Goal: Answer question/provide support: Share knowledge or assist other users

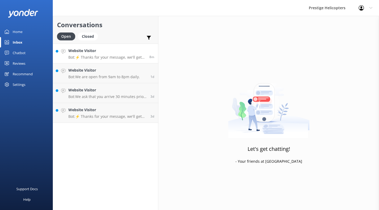
click at [107, 49] on h4 "Website Visitor" at bounding box center [106, 51] width 77 height 6
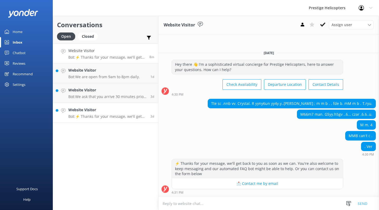
click at [108, 112] on h4 "Website Visitor" at bounding box center [107, 110] width 78 height 6
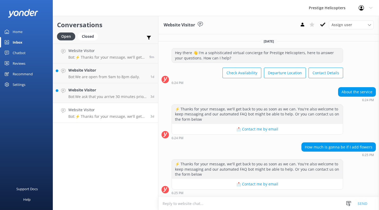
click at [30, 79] on div "Settings" at bounding box center [26, 84] width 53 height 11
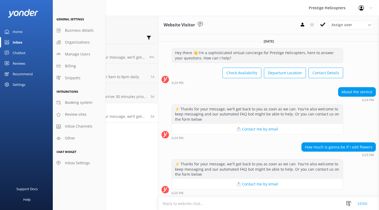
click at [20, 52] on div "Chatbot" at bounding box center [19, 52] width 13 height 11
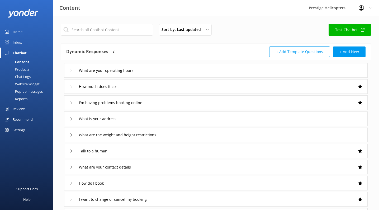
click at [24, 75] on div "Chat Logs" at bounding box center [16, 76] width 27 height 7
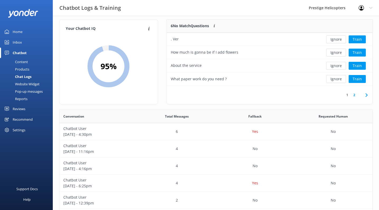
scroll to position [3, 0]
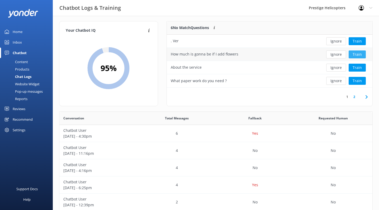
click at [355, 54] on button "Train" at bounding box center [356, 54] width 17 height 8
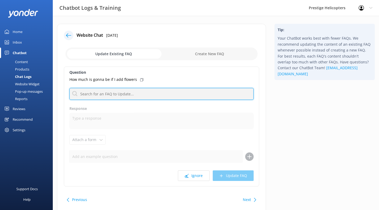
click at [131, 93] on input "text" at bounding box center [161, 94] width 184 height 12
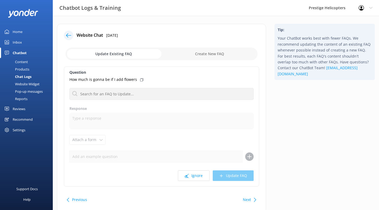
click at [209, 52] on input "checkbox" at bounding box center [161, 53] width 192 height 13
checkbox input "true"
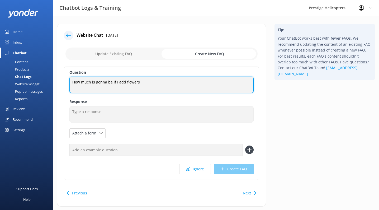
click at [152, 83] on textarea "How much is gonna be if I add flowers" at bounding box center [161, 84] width 184 height 16
type textarea "How much is gonna be if I add flowers ?"
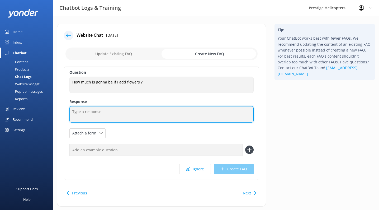
click at [101, 114] on textarea at bounding box center [161, 114] width 184 height 16
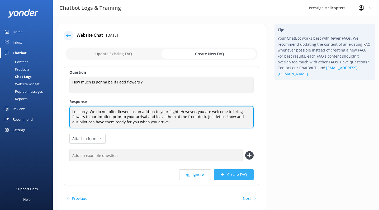
type textarea "I'm sorry. We do not offer flowers as an add-on to your flight. However, you ar…"
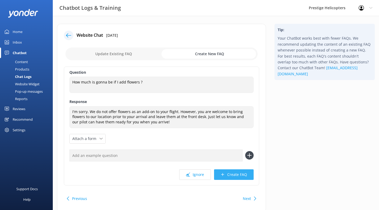
click at [228, 172] on button "Create FAQ" at bounding box center [234, 174] width 40 height 11
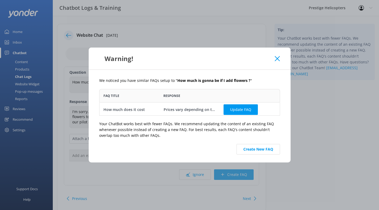
scroll to position [27, 181]
click at [251, 151] on button "Create New FAQ" at bounding box center [258, 149] width 44 height 11
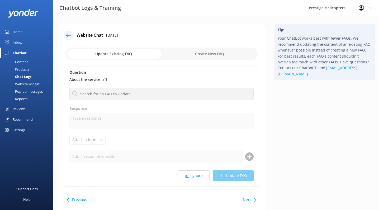
click at [23, 76] on div "Chat Logs" at bounding box center [17, 76] width 28 height 7
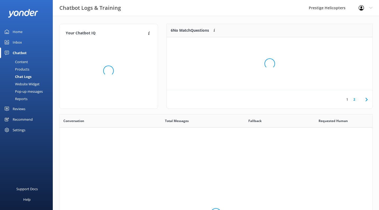
scroll to position [0, 0]
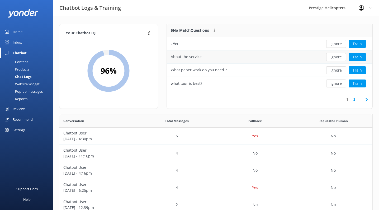
click at [199, 57] on div "About the service" at bounding box center [186, 57] width 31 height 6
click at [354, 58] on button "Train" at bounding box center [356, 57] width 17 height 8
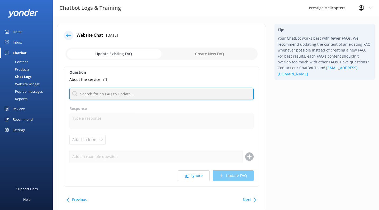
click at [114, 97] on input "text" at bounding box center [161, 94] width 184 height 12
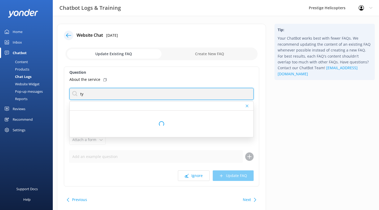
type input "t"
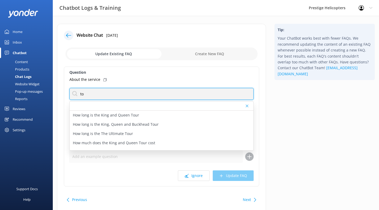
type input "t"
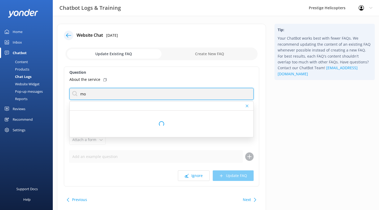
type input "m"
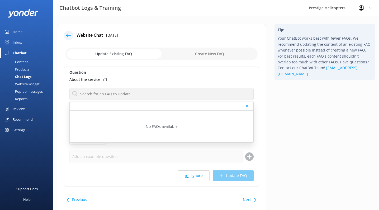
click at [226, 146] on div "Question About the service No FAQs available Response Attach a form Leave conta…" at bounding box center [161, 126] width 195 height 120
click at [70, 34] on icon at bounding box center [68, 35] width 5 height 5
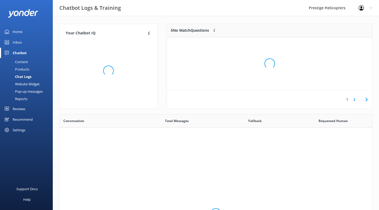
scroll to position [0, 0]
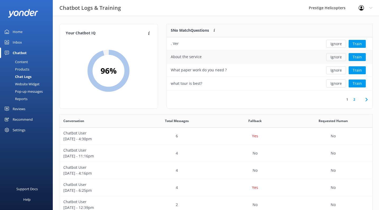
click at [332, 59] on button "Ignore" at bounding box center [336, 57] width 20 height 8
click at [361, 57] on button "Train" at bounding box center [356, 57] width 17 height 8
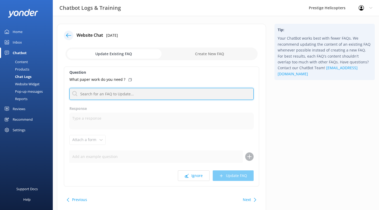
click at [127, 95] on input "text" at bounding box center [161, 94] width 184 height 12
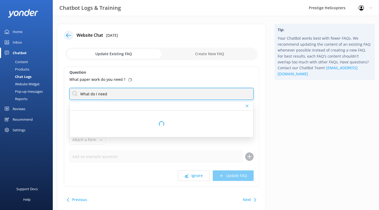
type input "What do I need"
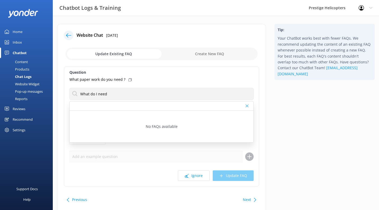
drag, startPoint x: 198, startPoint y: 55, endPoint x: 216, endPoint y: 57, distance: 18.8
click at [216, 57] on input "checkbox" at bounding box center [161, 53] width 192 height 13
checkbox input "true"
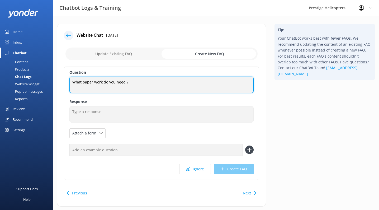
drag, startPoint x: 83, startPoint y: 82, endPoint x: 123, endPoint y: 81, distance: 40.6
click at [123, 81] on textarea "What paper work do you need ?" at bounding box center [161, 84] width 184 height 16
type textarea "What do I need to bring ?"
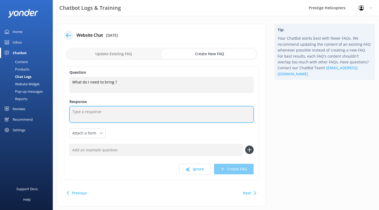
click at [114, 109] on textarea at bounding box center [161, 114] width 184 height 16
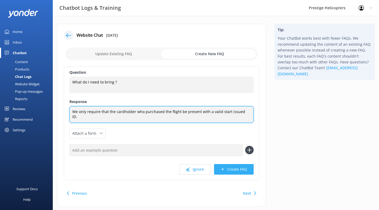
type textarea "We only require that the cardholder who purchased the flight be present with a …"
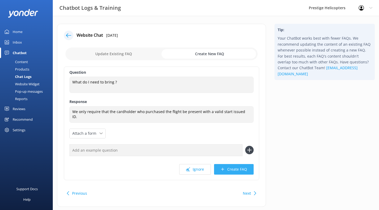
click at [223, 169] on use at bounding box center [222, 168] width 3 height 3
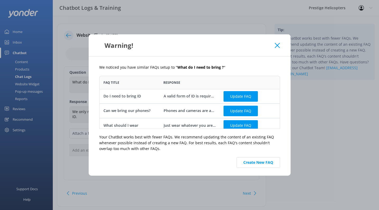
scroll to position [53, 181]
click at [238, 94] on button "Update FAQ" at bounding box center [240, 96] width 34 height 11
checkbox input "false"
type textarea "A valid form of ID is required when you arrive at the airport. Be sure to have …"
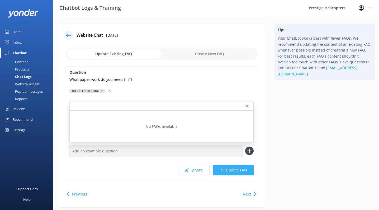
click at [233, 171] on button "Update FAQ" at bounding box center [233, 170] width 41 height 11
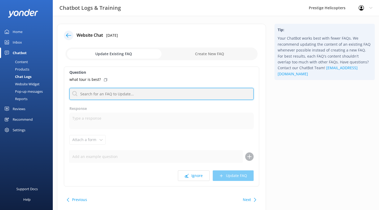
click at [113, 96] on input "text" at bounding box center [161, 94] width 184 height 12
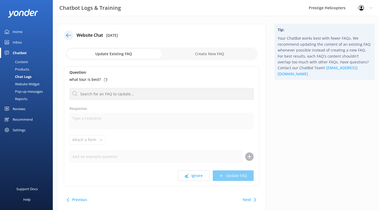
click at [187, 56] on input "checkbox" at bounding box center [161, 53] width 192 height 13
checkbox input "true"
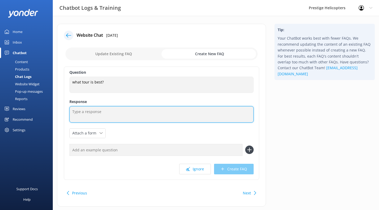
click at [141, 112] on textarea at bounding box center [161, 114] width 184 height 16
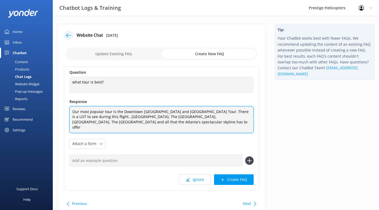
click at [84, 121] on textarea "Our most popular tour is the Downtown [GEOGRAPHIC_DATA] and [GEOGRAPHIC_DATA] T…" at bounding box center [161, 119] width 184 height 27
click at [86, 121] on textarea "Our most popular tour is the Downtown [GEOGRAPHIC_DATA] and [GEOGRAPHIC_DATA] T…" at bounding box center [161, 119] width 184 height 27
click at [156, 122] on textarea "Our most popular tour is the Downtown [GEOGRAPHIC_DATA] and [GEOGRAPHIC_DATA] T…" at bounding box center [161, 119] width 184 height 27
type textarea "Our most popular tour is the Downtown [GEOGRAPHIC_DATA] and [GEOGRAPHIC_DATA] T…"
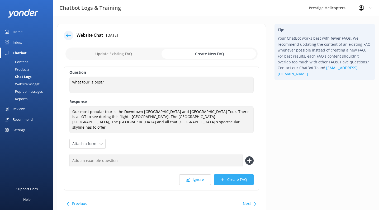
click at [230, 175] on button "Create FAQ" at bounding box center [234, 179] width 40 height 11
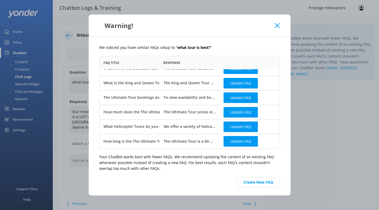
scroll to position [8, 0]
click at [251, 181] on button "Create New FAQ" at bounding box center [258, 182] width 44 height 11
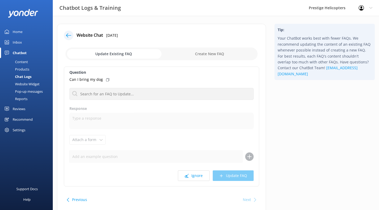
click at [32, 75] on link "Chat Logs" at bounding box center [28, 76] width 50 height 7
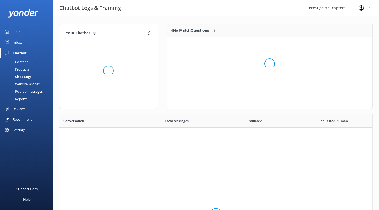
scroll to position [40, 206]
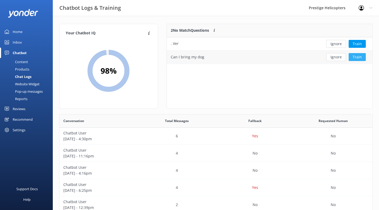
click at [358, 57] on button "Train" at bounding box center [356, 57] width 17 height 8
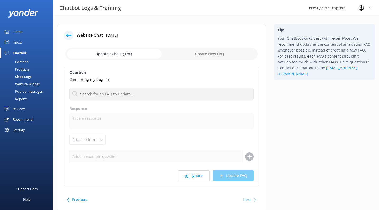
click at [192, 53] on input "checkbox" at bounding box center [161, 53] width 192 height 13
checkbox input "true"
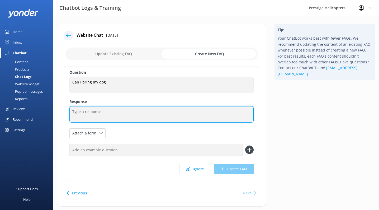
click at [137, 110] on textarea at bounding box center [161, 114] width 184 height 16
type textarea "U"
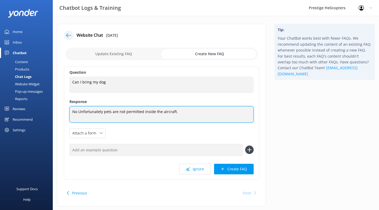
click at [78, 112] on textarea "No Unfortunately pets are not permitted inside the aircraft." at bounding box center [161, 114] width 184 height 16
type textarea "No, unfortunately pets are not permitted inside the aircraft."
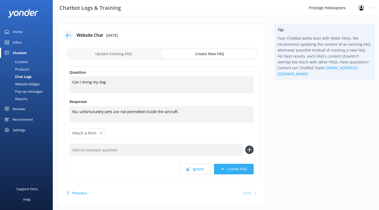
click at [229, 166] on button "Create FAQ" at bounding box center [234, 169] width 40 height 11
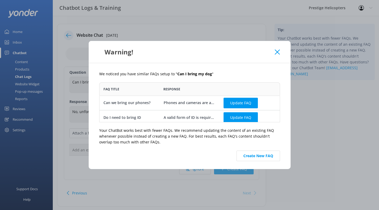
scroll to position [40, 181]
click at [253, 158] on button "Create New FAQ" at bounding box center [258, 155] width 44 height 11
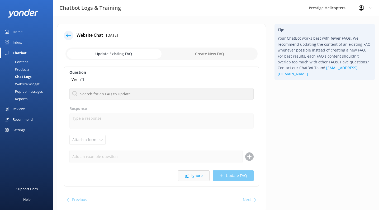
click at [191, 174] on button "Ignore" at bounding box center [194, 175] width 32 height 11
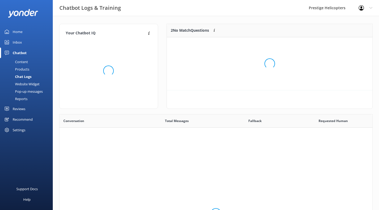
scroll to position [66, 206]
